Goal: Task Accomplishment & Management: Use online tool/utility

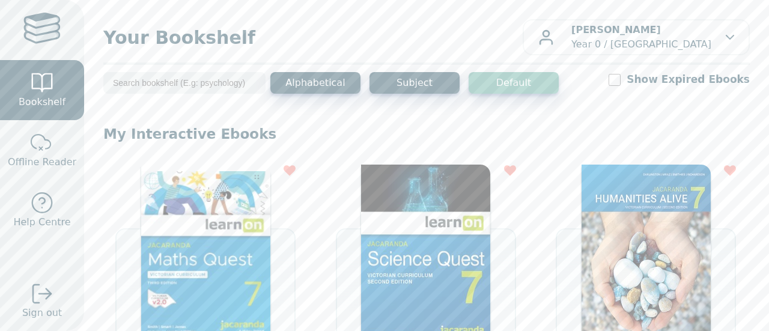
click at [215, 249] on img at bounding box center [205, 255] width 129 height 180
click at [203, 209] on img at bounding box center [205, 255] width 129 height 180
